Goal: Use online tool/utility

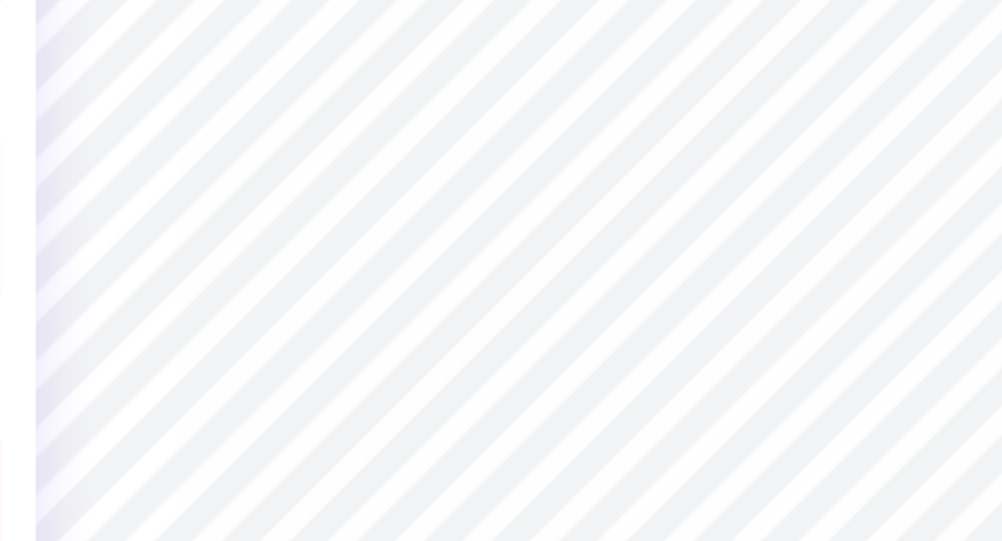
type textarea "x"
type input "5.93"
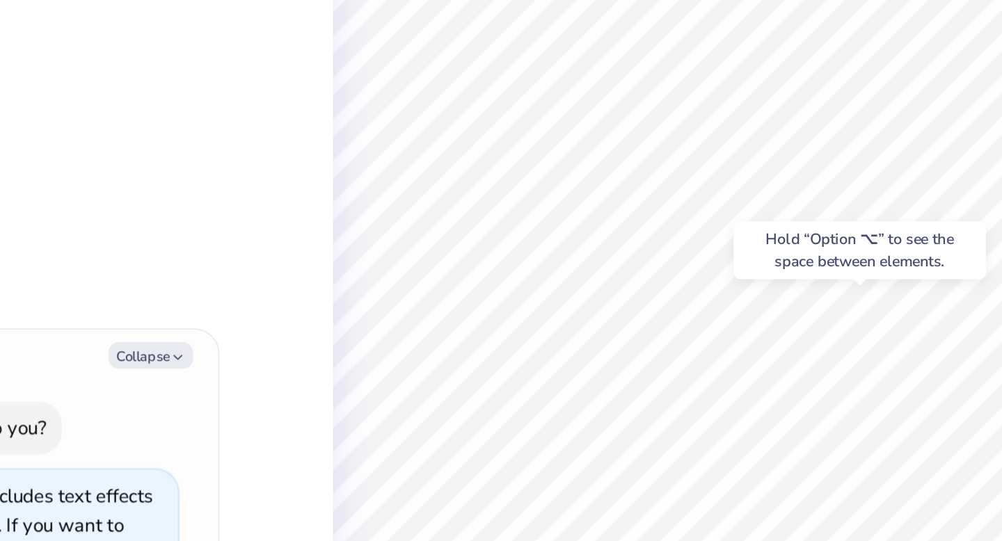
click at [559, 259] on div "Hold “Option ⌥” to see the space between elements." at bounding box center [584, 253] width 139 height 32
type textarea "x"
